Goal: Transaction & Acquisition: Purchase product/service

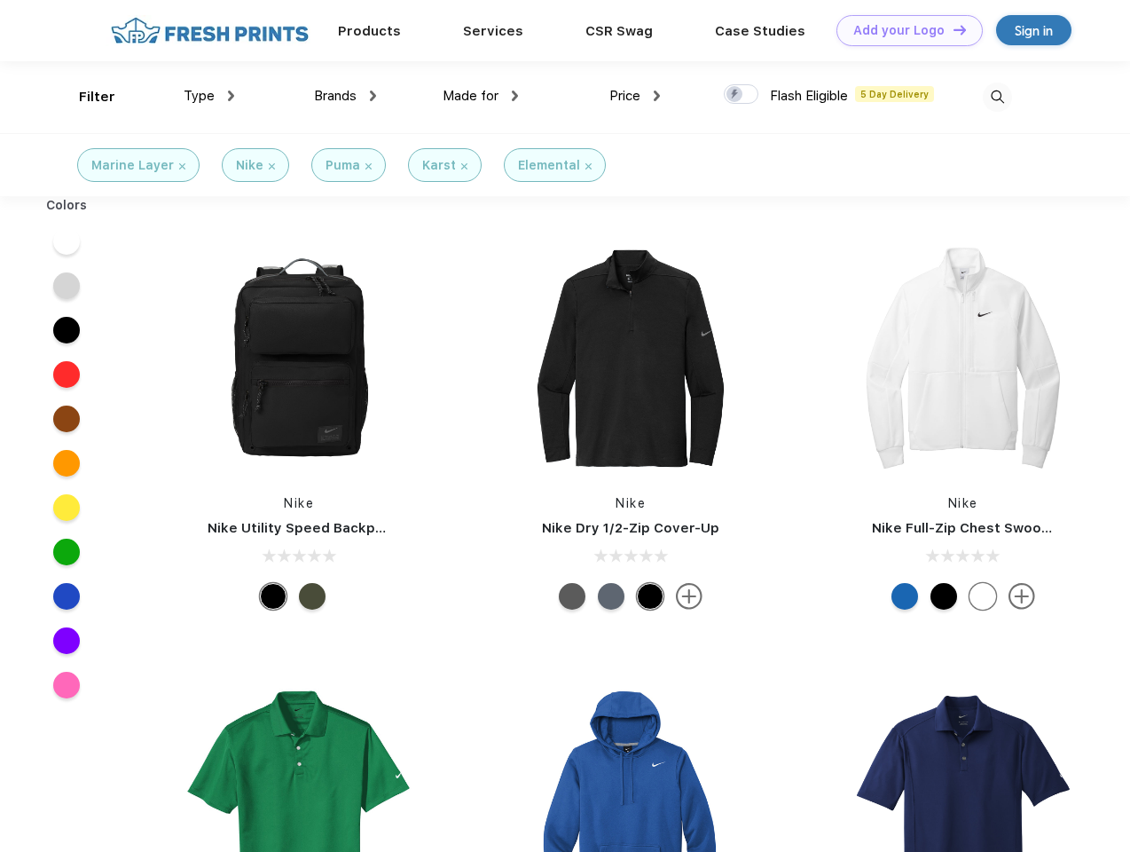
scroll to position [1, 0]
click at [903, 30] on link "Add your Logo Design Tool" at bounding box center [909, 30] width 146 height 31
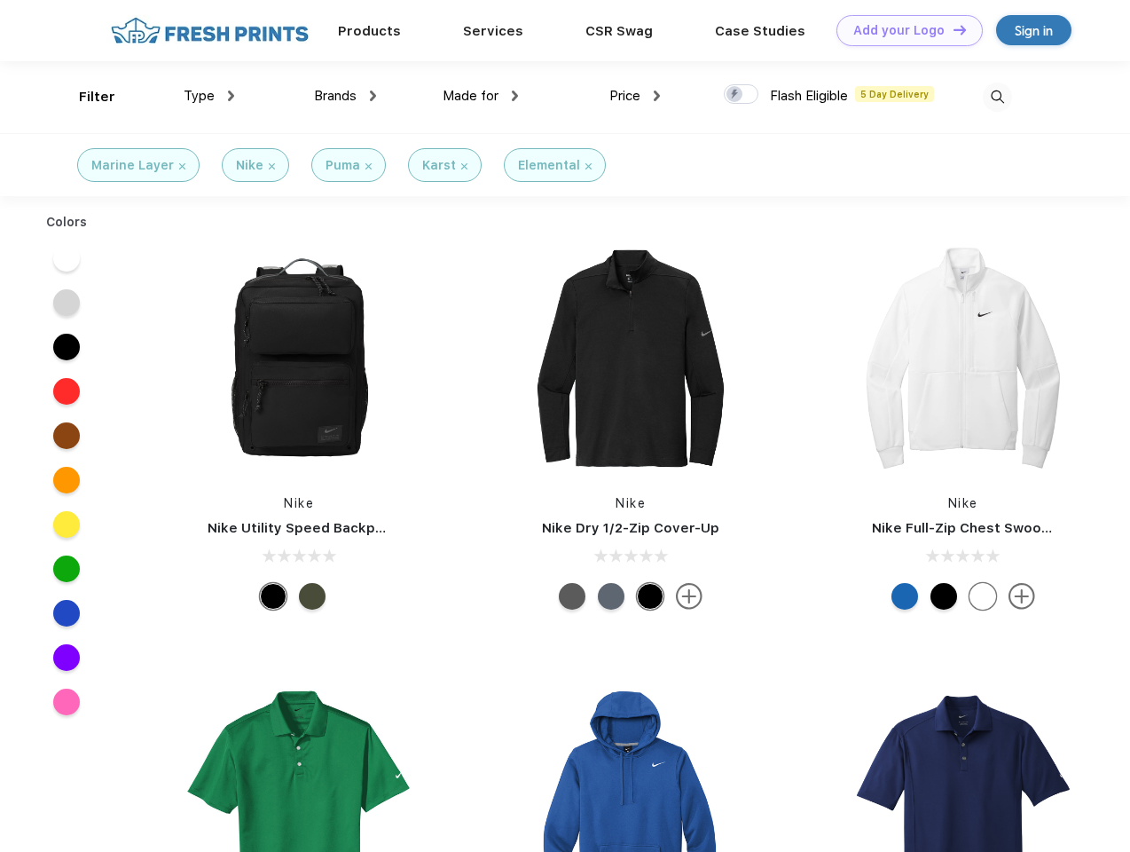
click at [0, 0] on div "Design Tool" at bounding box center [0, 0] width 0 height 0
click at [952, 29] on link "Add your Logo Design Tool" at bounding box center [909, 30] width 146 height 31
click at [85, 97] on div "Filter" at bounding box center [97, 97] width 36 height 20
click at [209, 96] on span "Type" at bounding box center [199, 96] width 31 height 16
click at [345, 96] on span "Brands" at bounding box center [335, 96] width 43 height 16
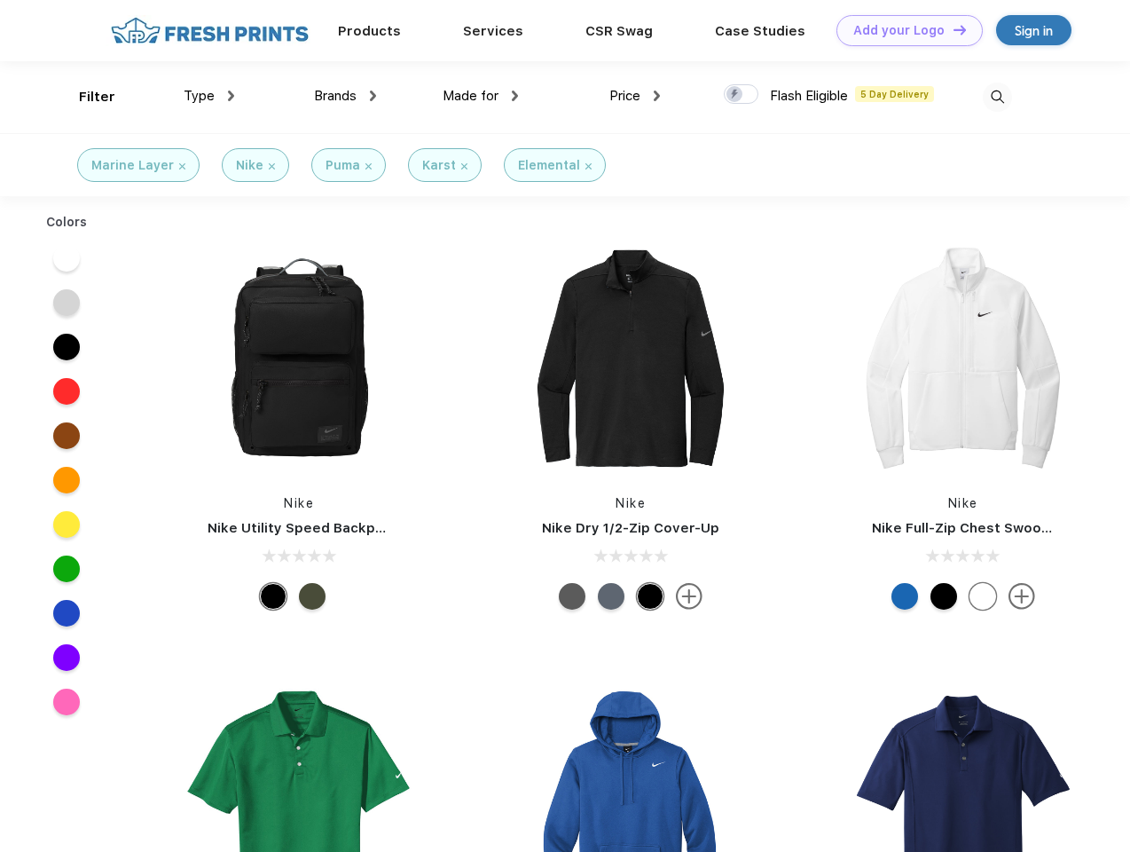
click at [481, 96] on span "Made for" at bounding box center [471, 96] width 56 height 16
click at [635, 96] on span "Price" at bounding box center [624, 96] width 31 height 16
click at [742, 95] on div at bounding box center [741, 94] width 35 height 20
click at [735, 95] on input "checkbox" at bounding box center [730, 89] width 12 height 12
click at [997, 97] on img at bounding box center [997, 96] width 29 height 29
